Goal: Task Accomplishment & Management: Use online tool/utility

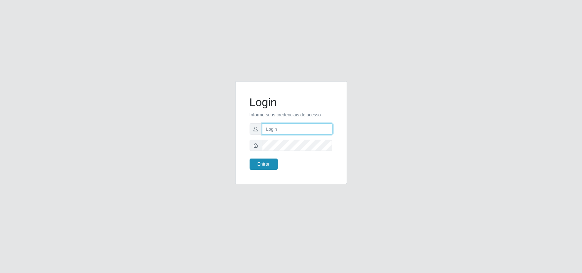
type input "Gessika@B11"
click at [256, 163] on button "Entrar" at bounding box center [263, 163] width 28 height 11
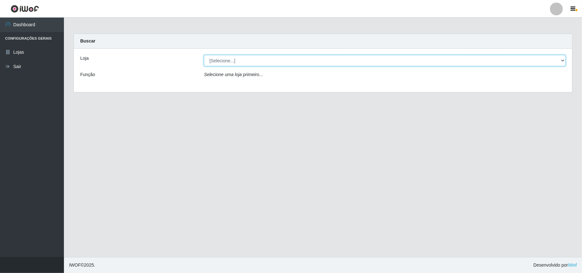
click at [562, 59] on select "[Selecione...] Bemais Supermercados - B11 Manaíra" at bounding box center [385, 60] width 362 height 11
select select "409"
click at [204, 55] on select "[Selecione...] Bemais Supermercados - B11 Manaíra" at bounding box center [385, 60] width 362 height 11
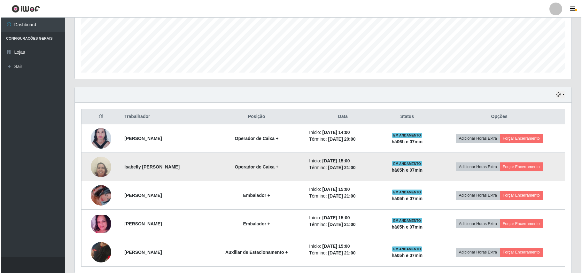
scroll to position [181, 0]
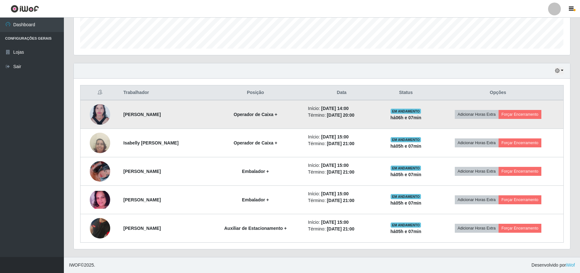
click at [93, 116] on img at bounding box center [100, 115] width 20 height 28
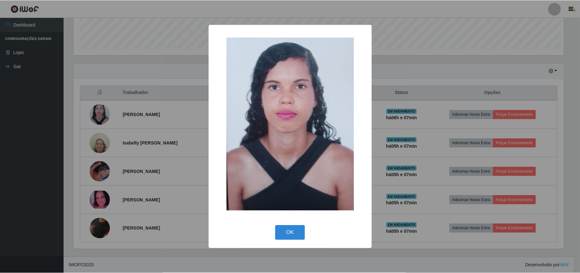
scroll to position [133, 491]
click at [127, 55] on div "× OK Cancel" at bounding box center [291, 136] width 582 height 273
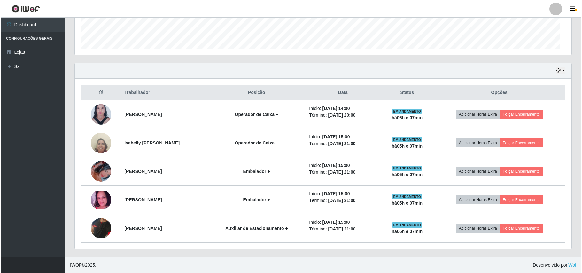
scroll to position [133, 496]
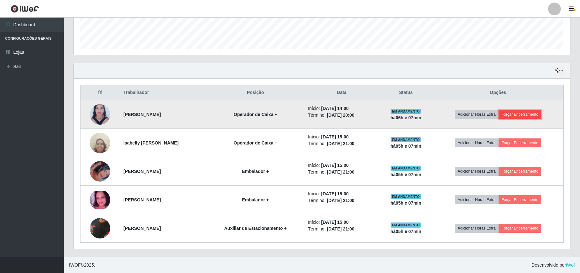
click at [530, 112] on button "Forçar Encerramento" at bounding box center [520, 114] width 43 height 9
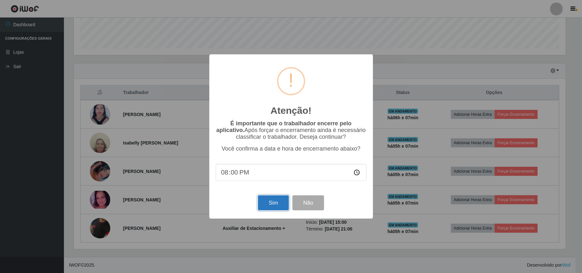
click at [272, 203] on button "Sim" at bounding box center [273, 202] width 31 height 15
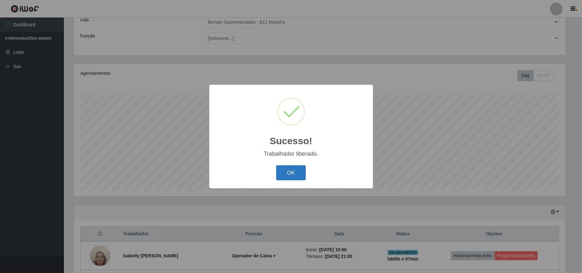
click at [290, 172] on button "OK" at bounding box center [291, 172] width 30 height 15
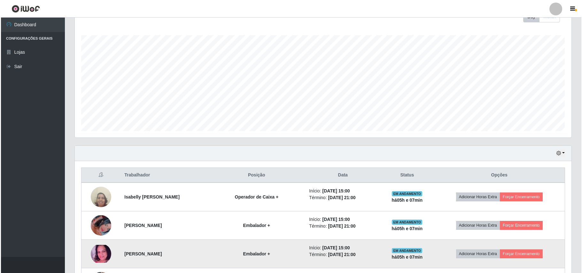
scroll to position [153, 0]
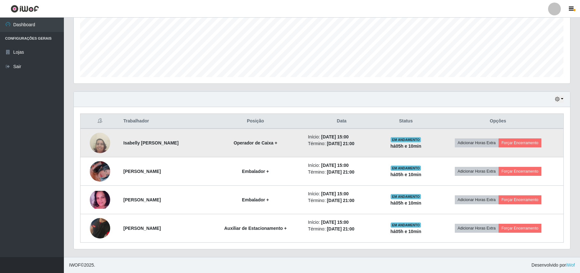
click at [107, 142] on img at bounding box center [100, 142] width 20 height 27
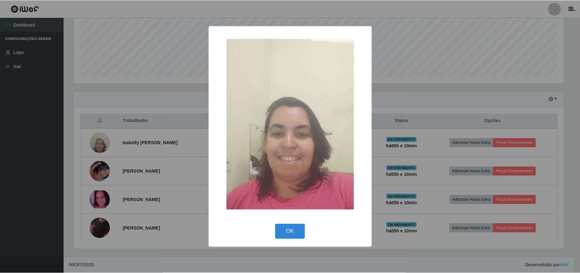
scroll to position [133, 491]
click at [83, 98] on div "× OK Cancel" at bounding box center [291, 136] width 582 height 273
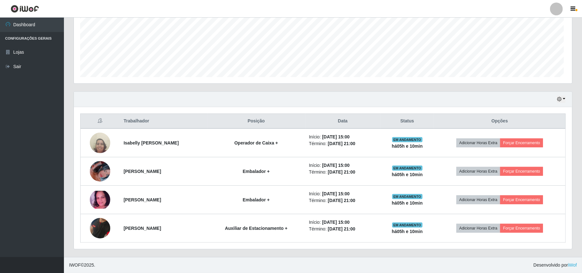
scroll to position [133, 496]
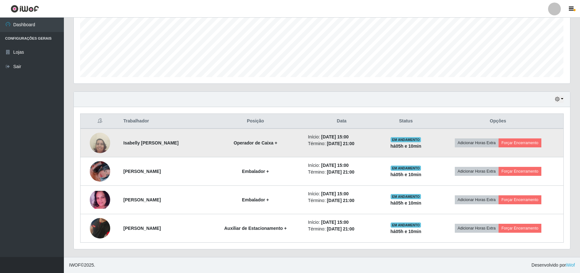
click at [98, 140] on img at bounding box center [100, 142] width 20 height 27
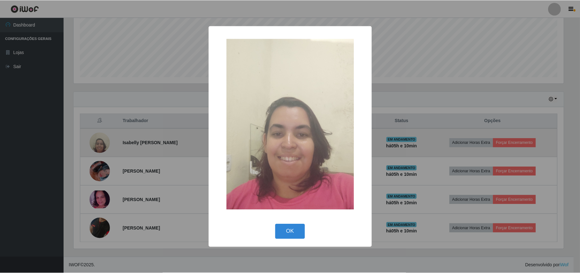
scroll to position [133, 491]
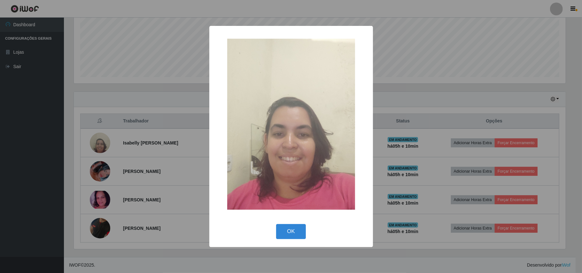
click at [96, 73] on div "× OK Cancel" at bounding box center [291, 136] width 582 height 273
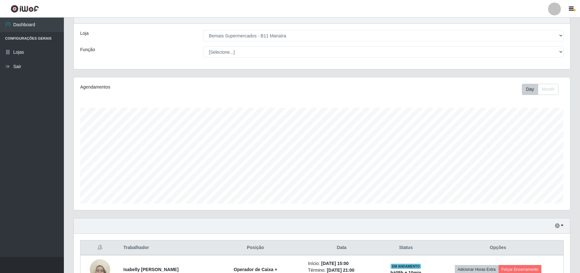
scroll to position [0, 0]
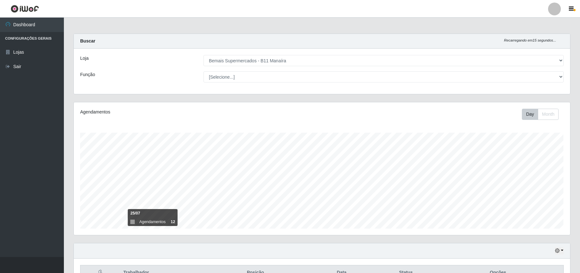
click at [85, 97] on div "Carregando... Buscar Recarregando em 15 segundos... Loja [Selecione...] Bemais …" at bounding box center [322, 68] width 507 height 68
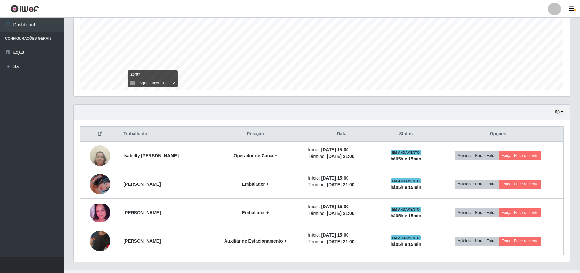
scroll to position [153, 0]
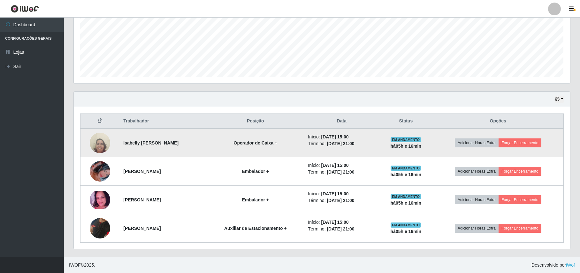
click at [103, 148] on img at bounding box center [100, 142] width 20 height 27
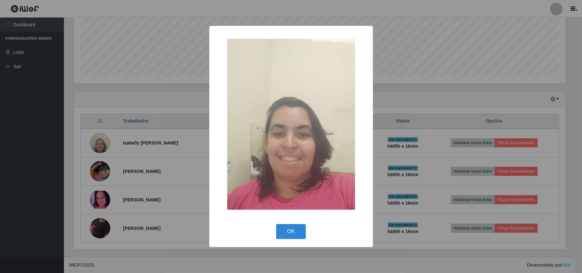
click at [100, 95] on div "× OK Cancel" at bounding box center [291, 136] width 582 height 273
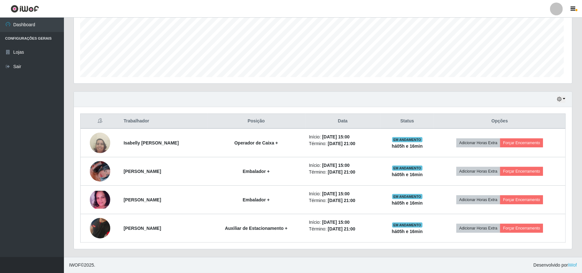
scroll to position [133, 496]
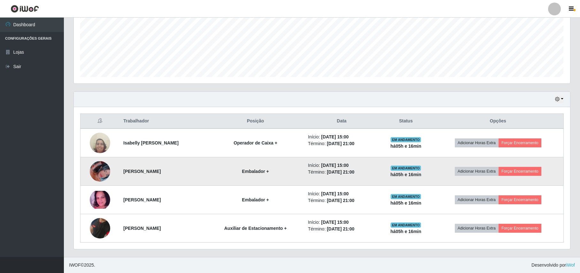
click at [108, 174] on img at bounding box center [100, 171] width 20 height 36
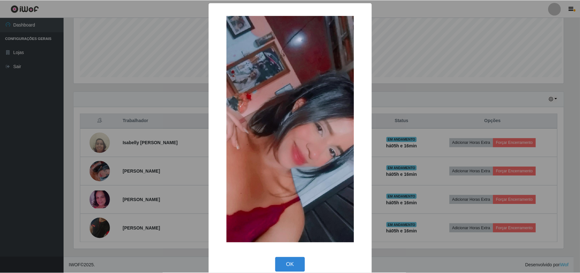
scroll to position [133, 491]
click at [97, 88] on div "× OK Cancel" at bounding box center [291, 136] width 582 height 273
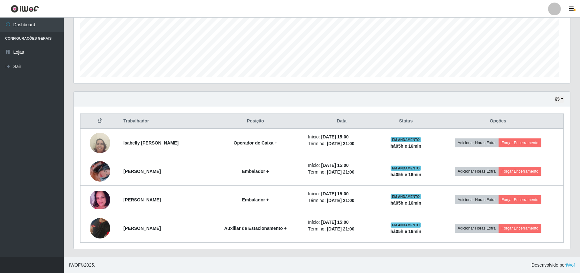
scroll to position [133, 496]
